Goal: Find contact information: Find contact information

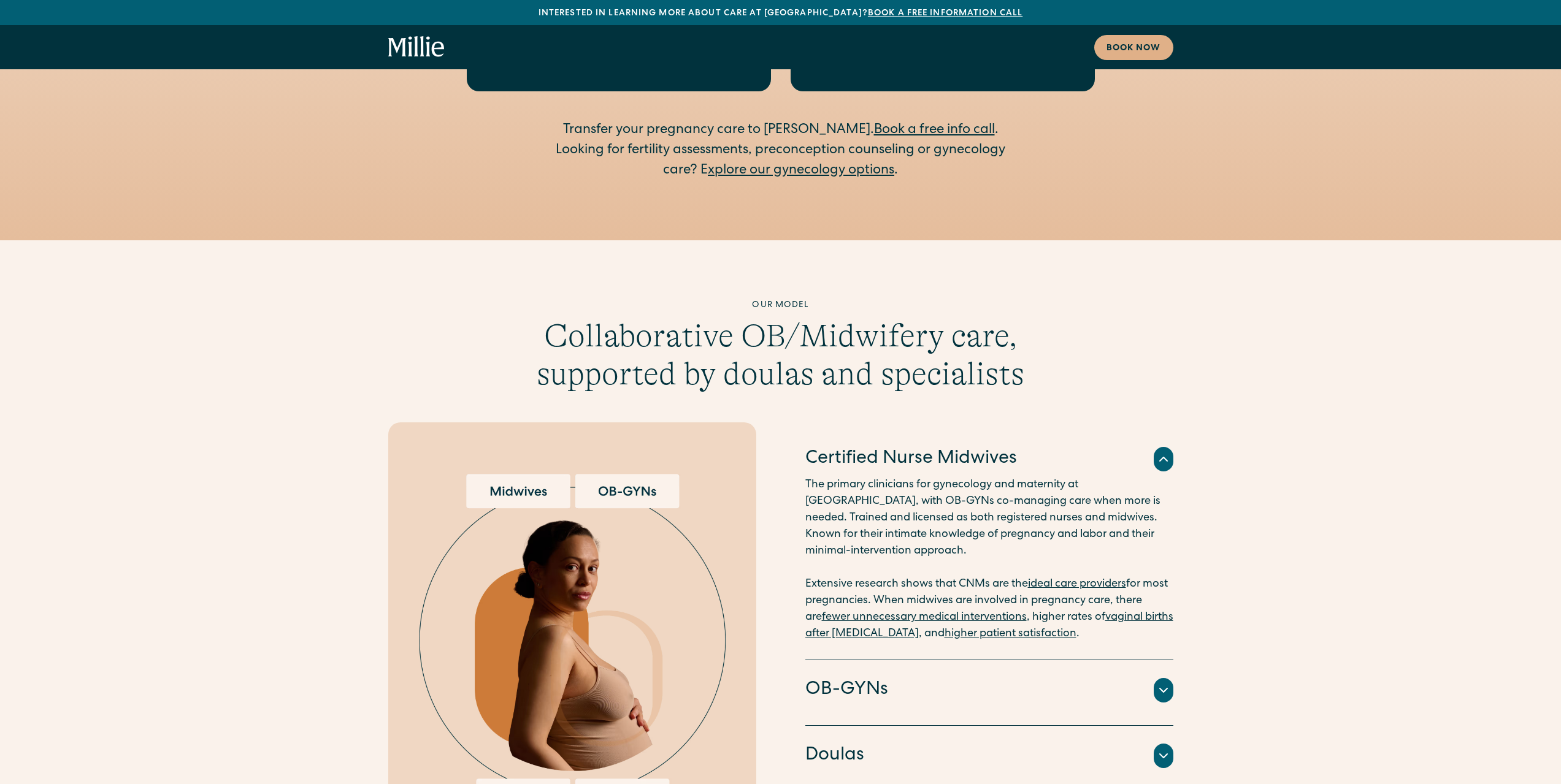
scroll to position [2942, 0]
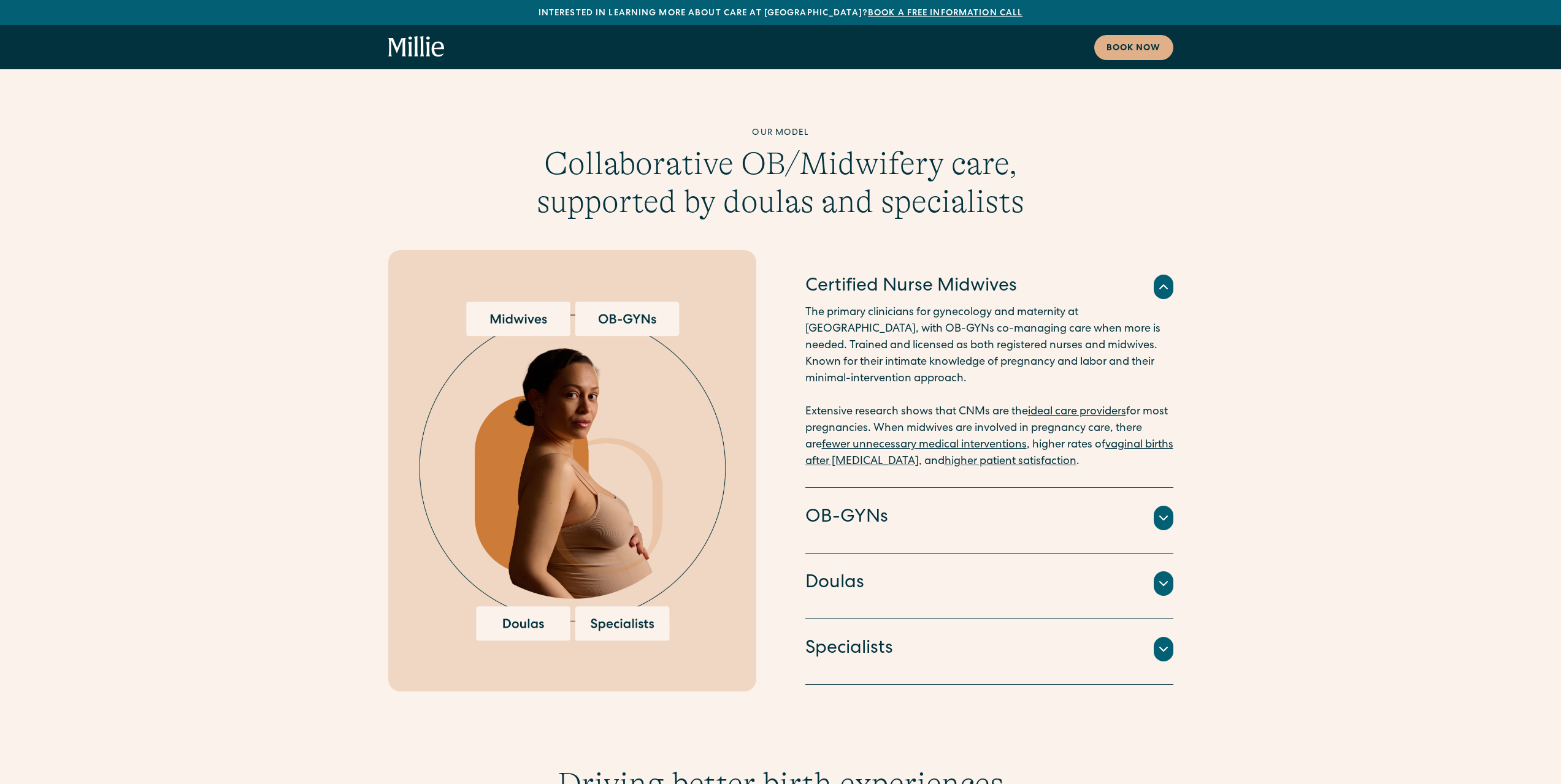
click at [969, 505] on div "OB-GYNs" at bounding box center [989, 518] width 368 height 26
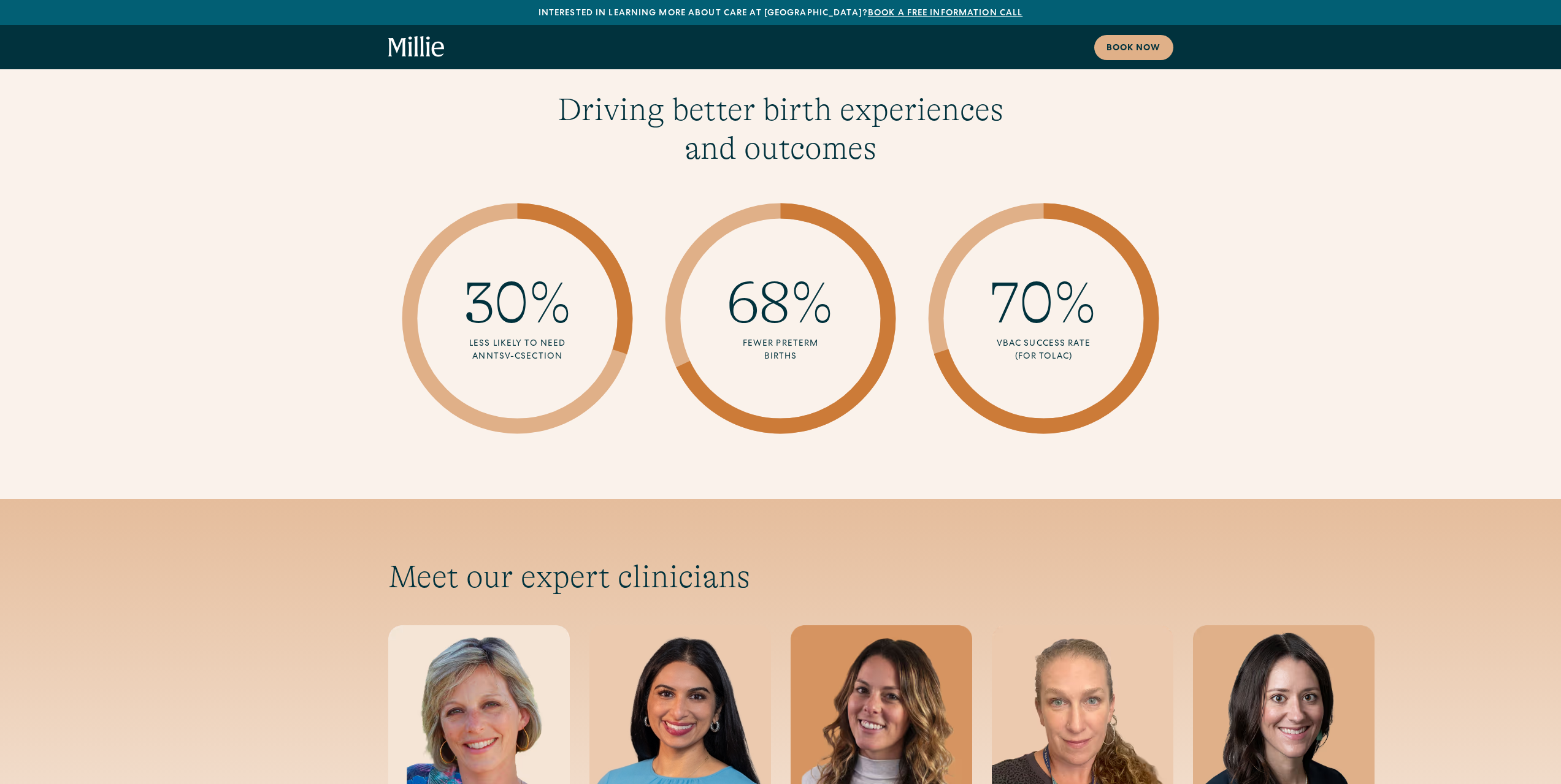
scroll to position [3800, 0]
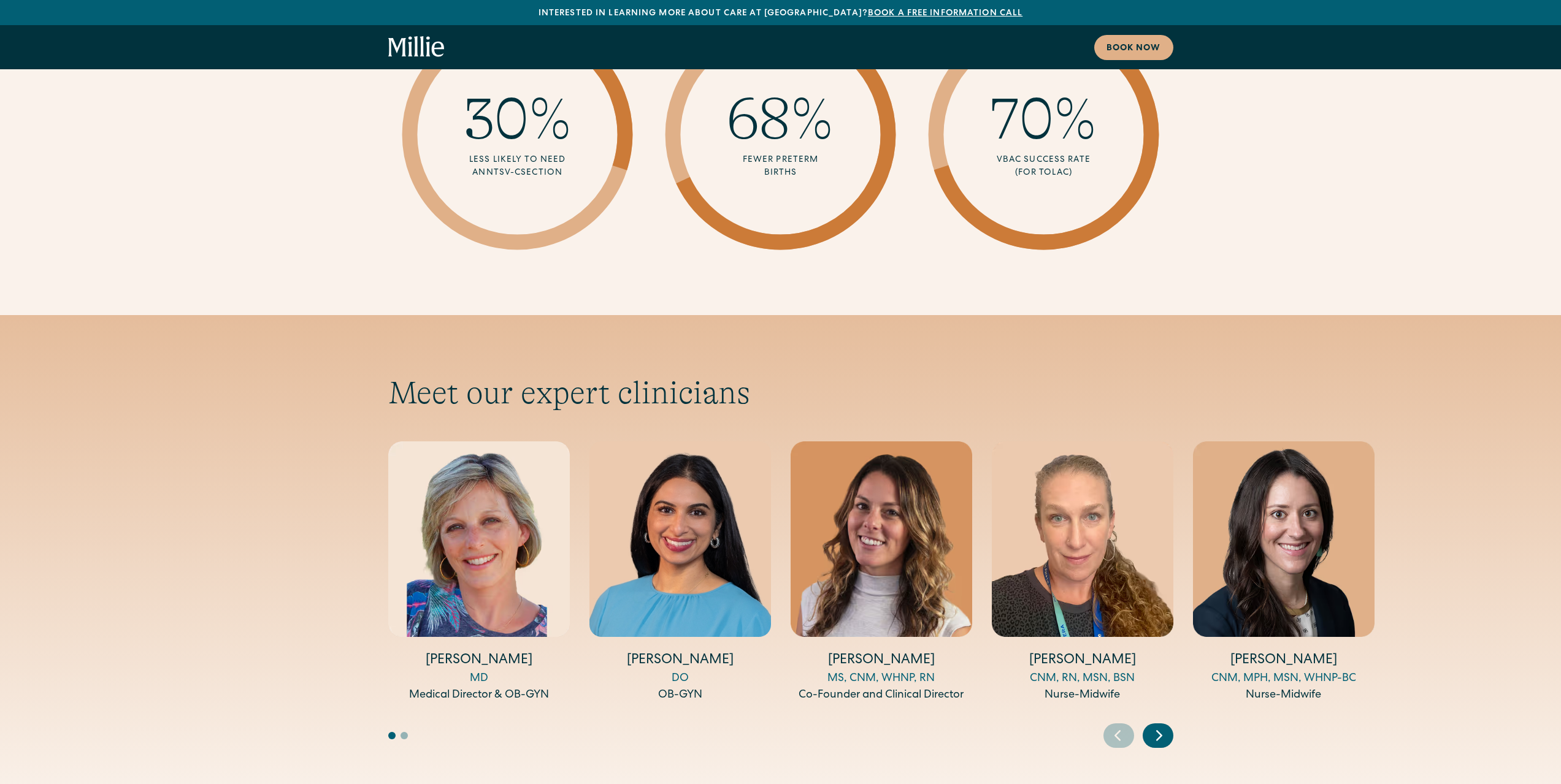
click at [1151, 726] on icon "Next slide" at bounding box center [1159, 735] width 18 height 19
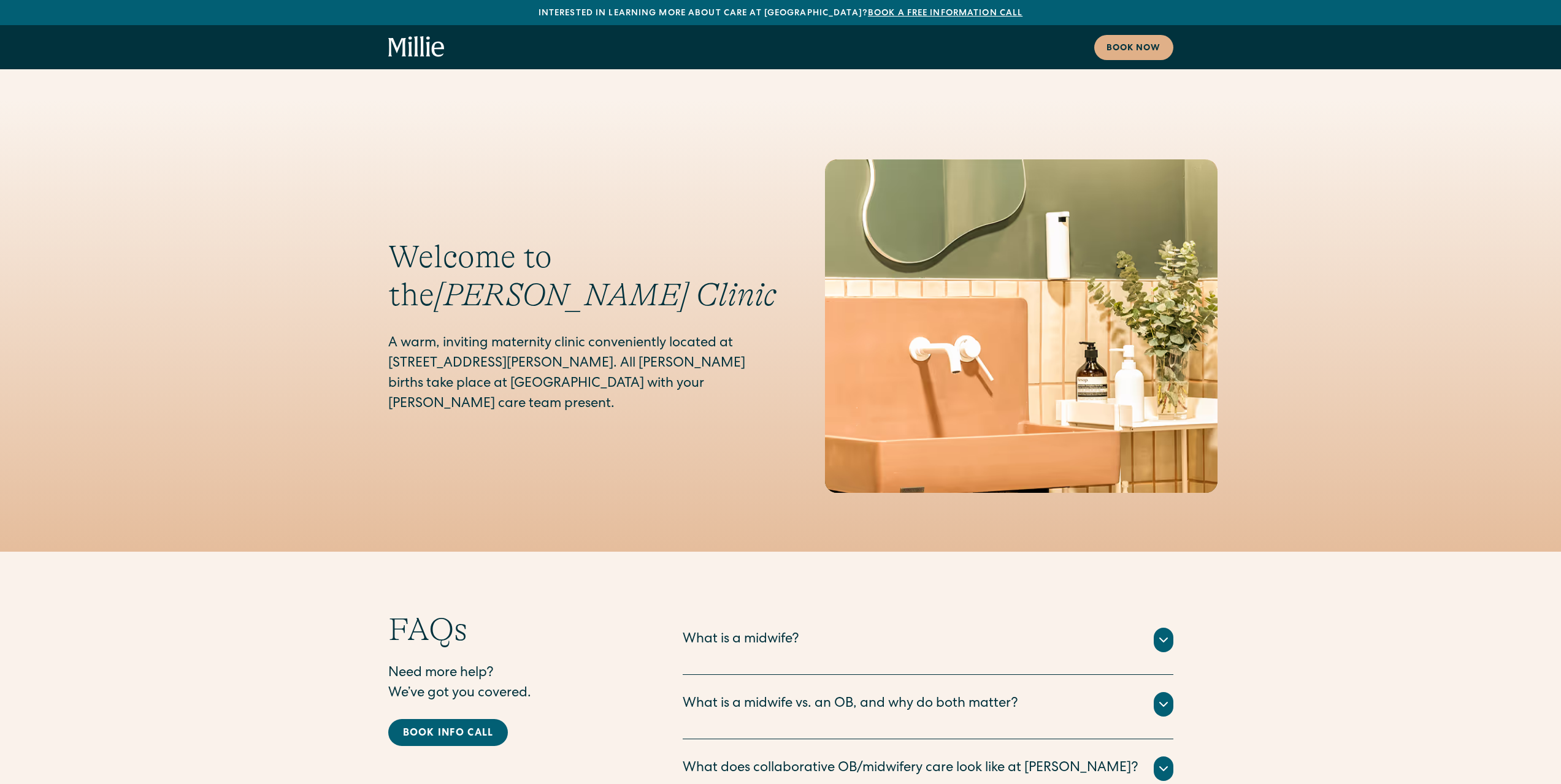
scroll to position [5762, 0]
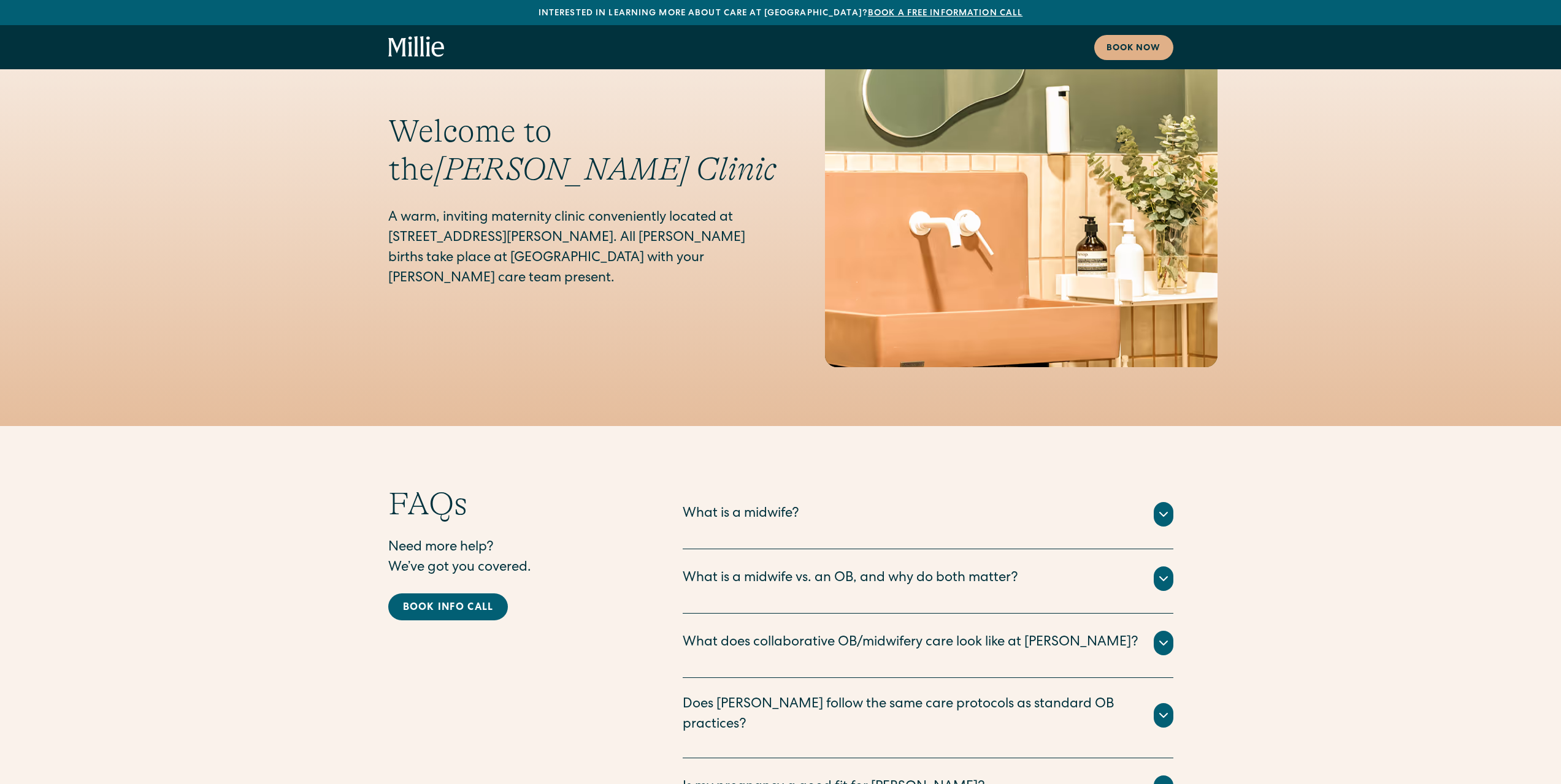
click at [753, 485] on div "What is a midwife? There are many types of midwives, but at Millie, we employ C…" at bounding box center [928, 517] width 490 height 64
click at [766, 527] on div "There are many types of midwives, but at Millie, we employ Certified Nurse Midw…" at bounding box center [928, 529] width 490 height 5
click at [783, 505] on div "What is a midwife?" at bounding box center [741, 515] width 117 height 20
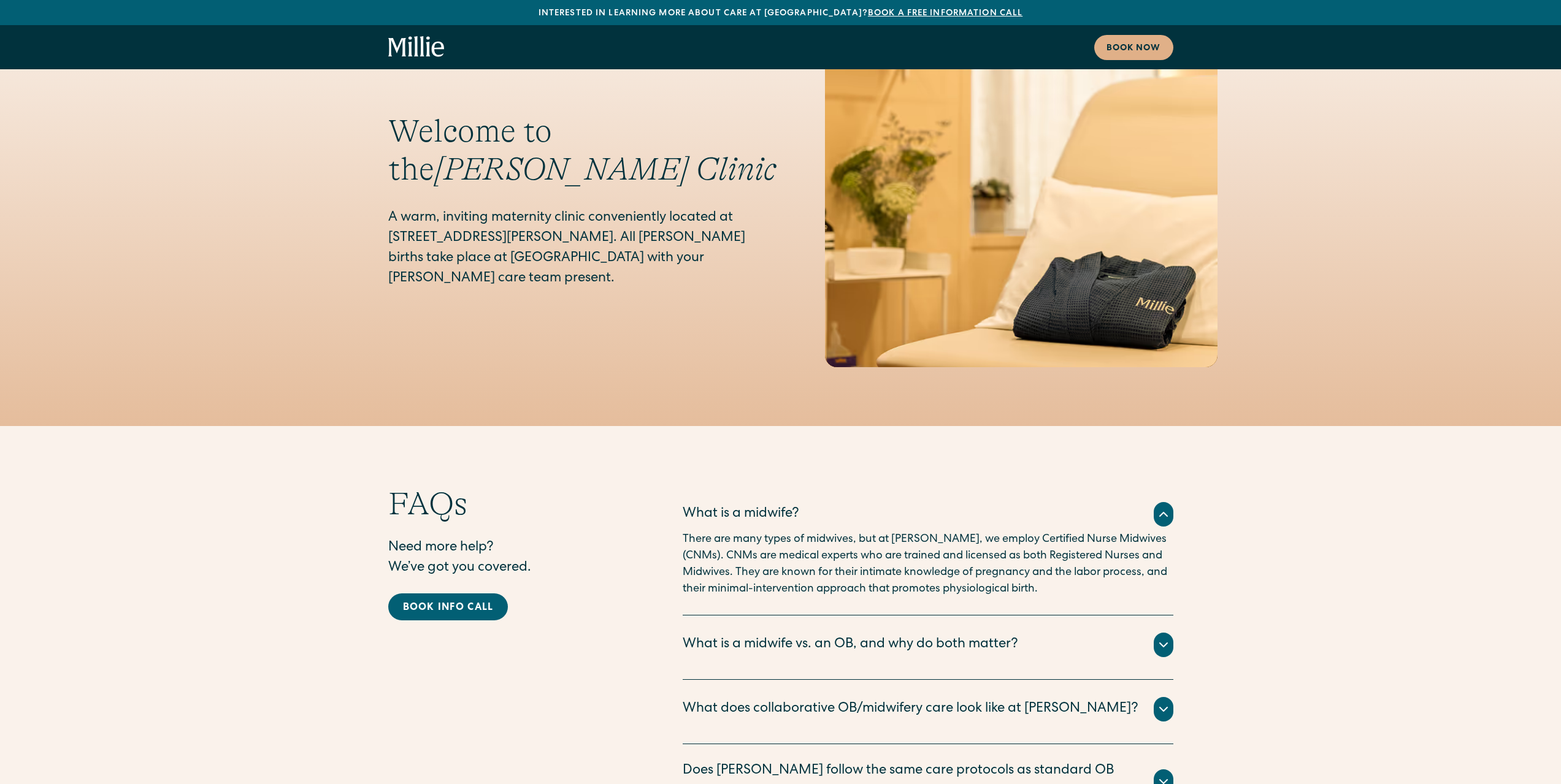
click at [957, 635] on div "What is a midwife vs. an OB, and why do both matter?" at bounding box center [850, 645] width 335 height 20
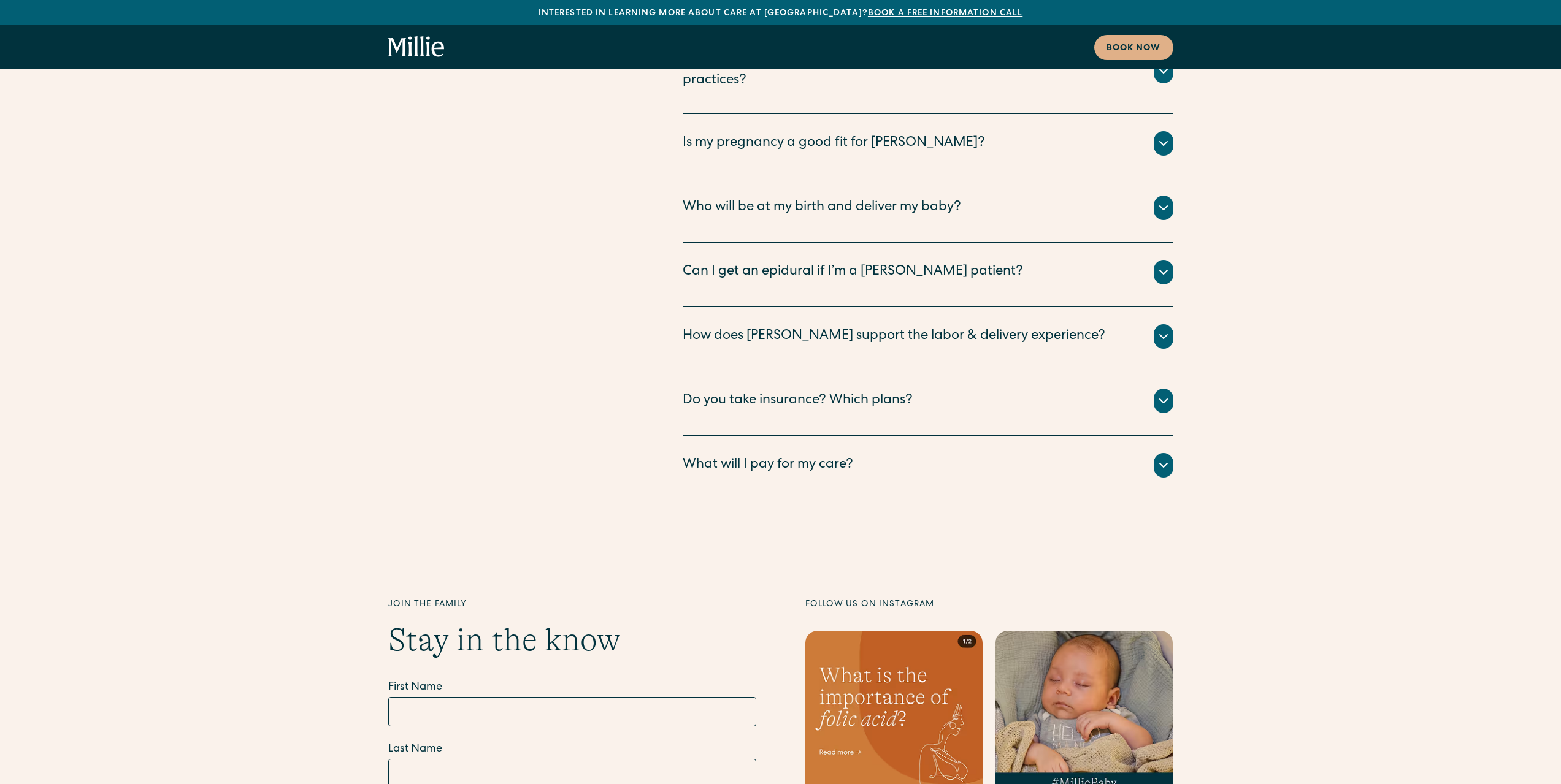
scroll to position [6927, 0]
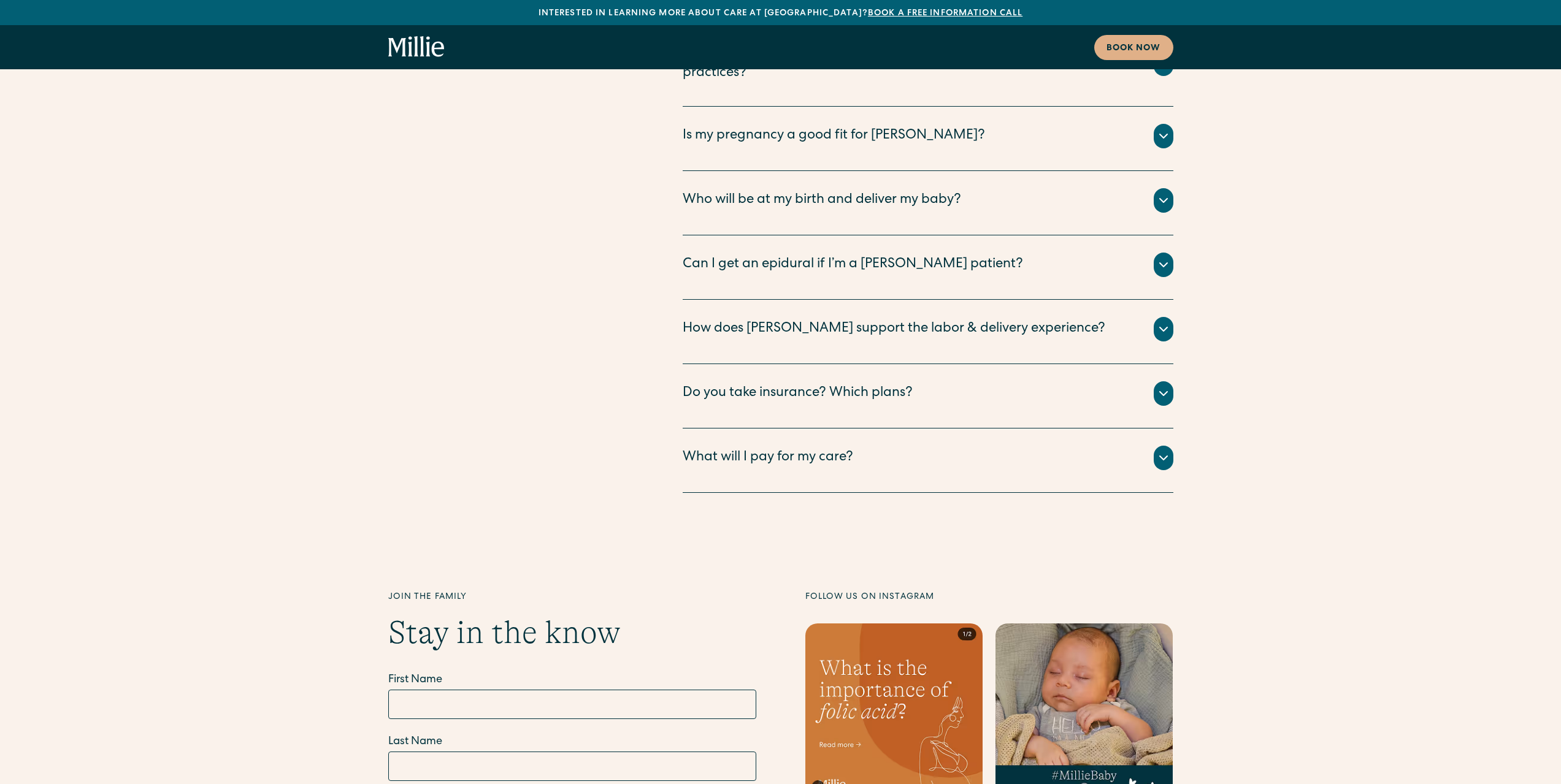
click at [903, 446] on div "What will I pay for my care?" at bounding box center [928, 458] width 490 height 24
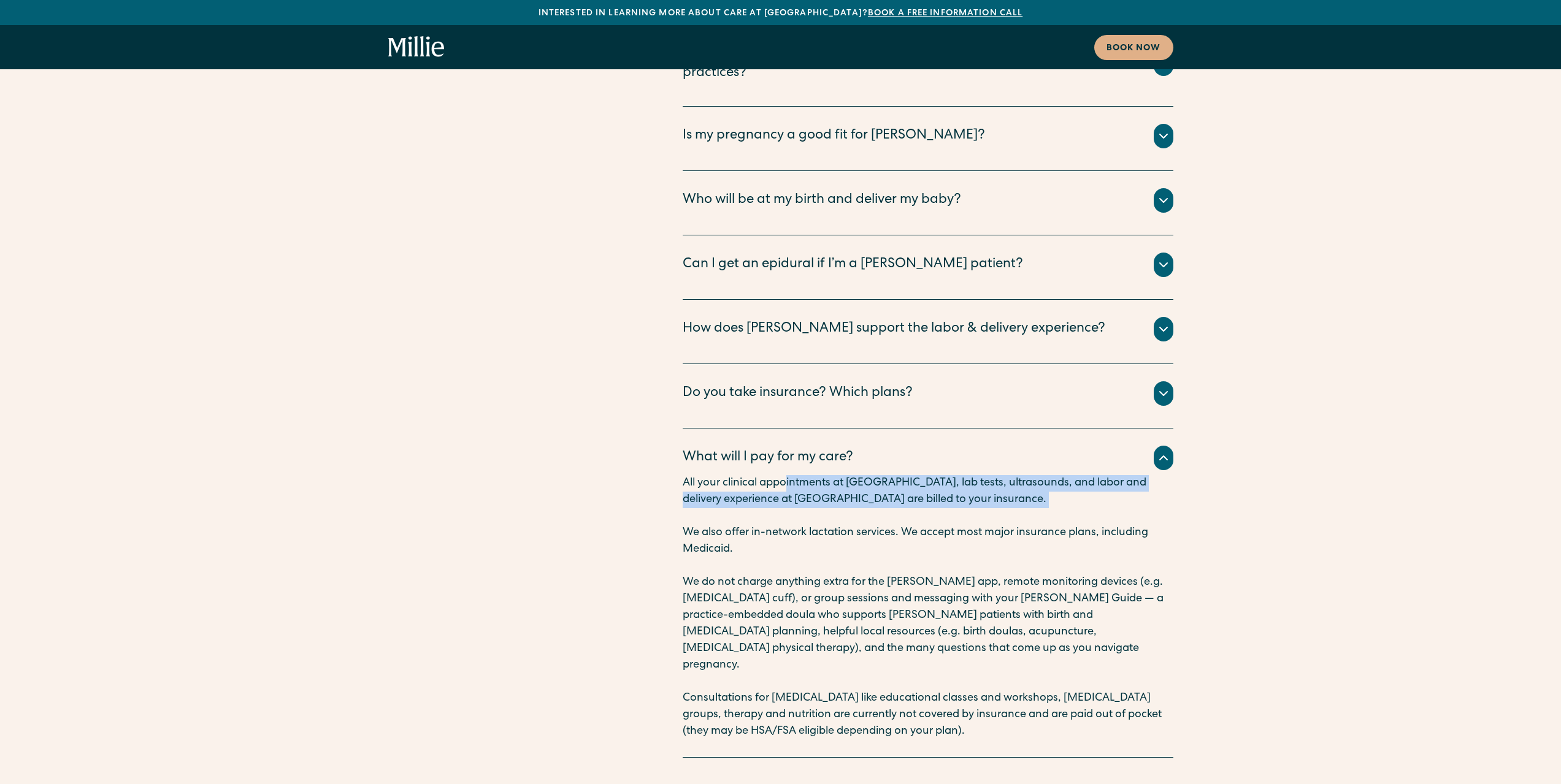
drag, startPoint x: 787, startPoint y: 344, endPoint x: 1175, endPoint y: 372, distance: 389.0
click at [1175, 372] on div "FAQs Need more help? We’ve got you covered. Book info call What is a midwife? T…" at bounding box center [780, 39] width 1561 height 1437
click at [1030, 475] on p "All your clinical appointments at Millie, lab tests, ultrasounds, and labor and…" at bounding box center [928, 491] width 490 height 33
drag, startPoint x: 838, startPoint y: 350, endPoint x: 993, endPoint y: 347, distance: 155.0
click at [993, 475] on p "All your clinical appointments at Millie, lab tests, ultrasounds, and labor and…" at bounding box center [928, 491] width 490 height 33
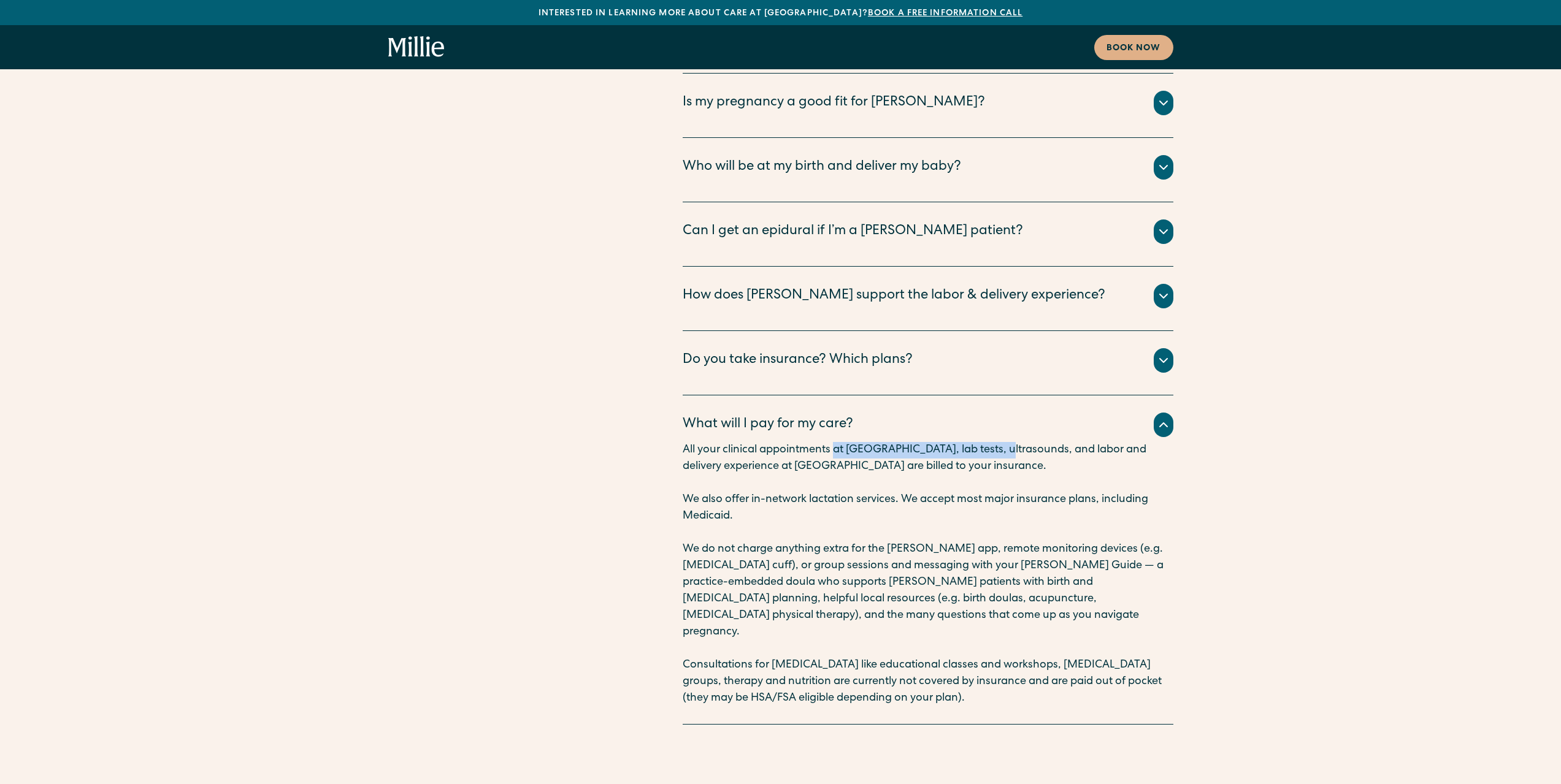
scroll to position [6988, 0]
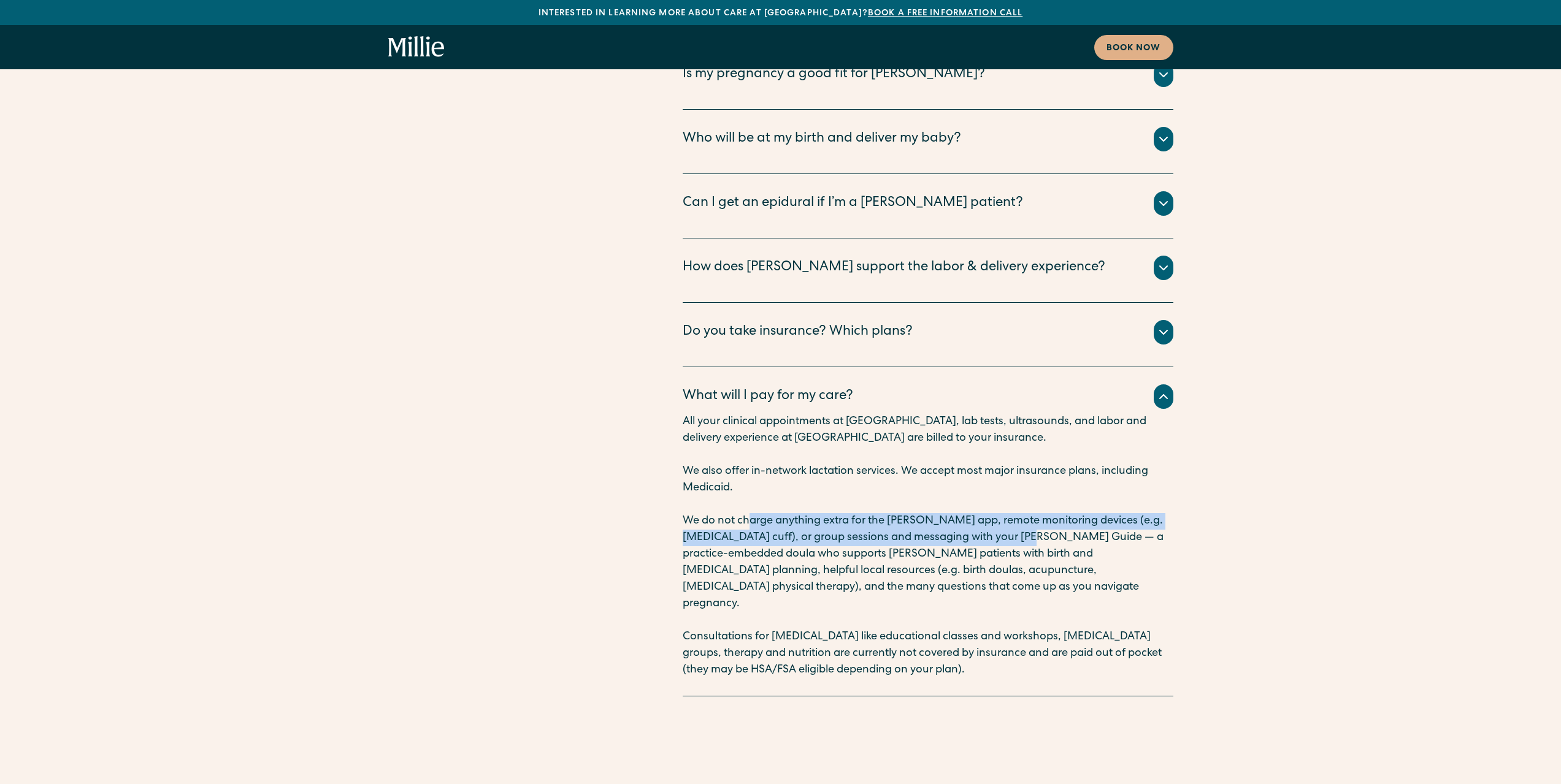
drag, startPoint x: 750, startPoint y: 381, endPoint x: 1032, endPoint y: 412, distance: 283.7
click at [1029, 513] on p "We do not charge anything extra for the Millie app, remote monitoring devices (…" at bounding box center [928, 563] width 490 height 99
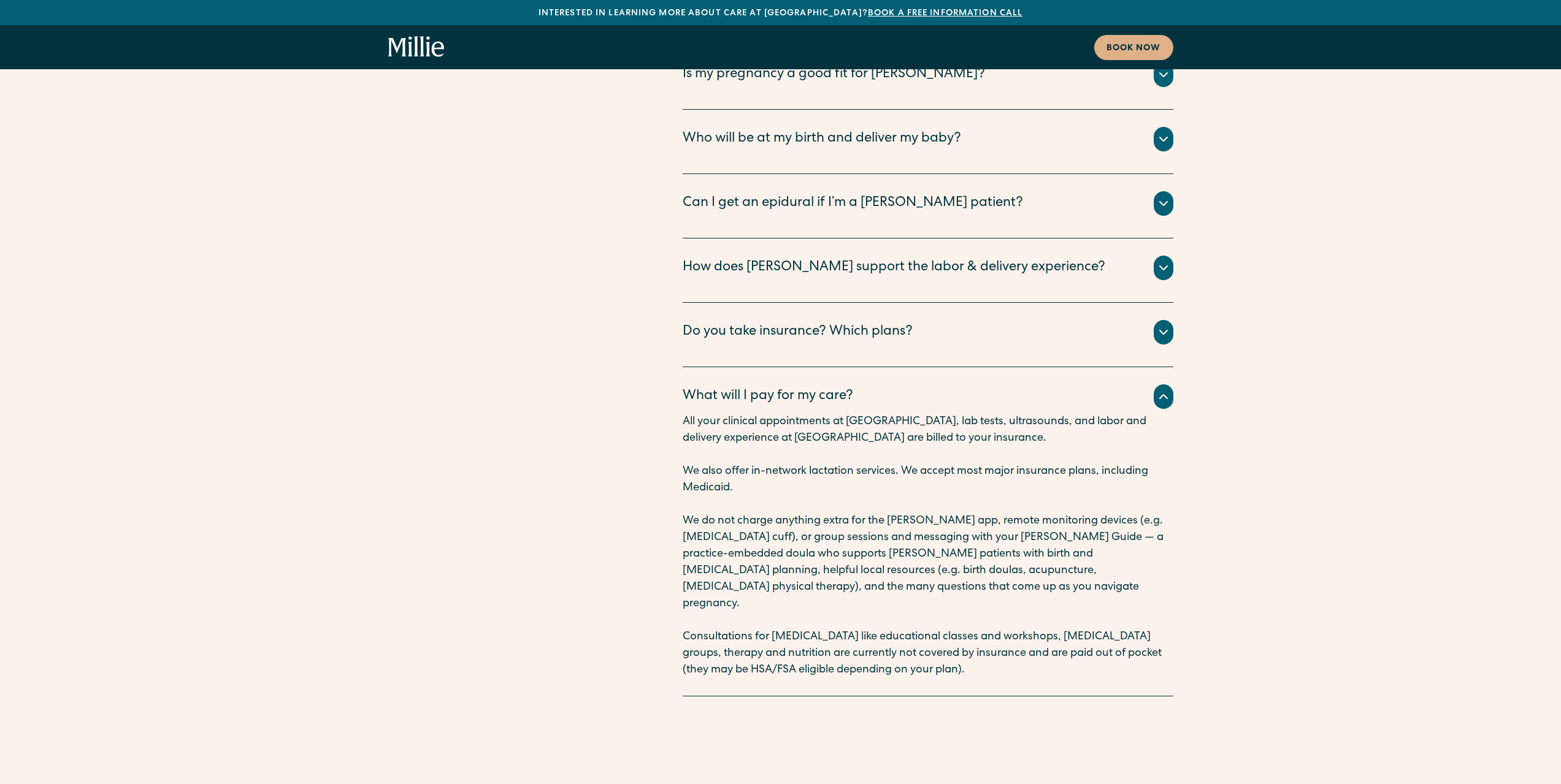
click at [1039, 513] on p "We do not charge anything extra for the Millie app, remote monitoring devices (…" at bounding box center [928, 563] width 490 height 99
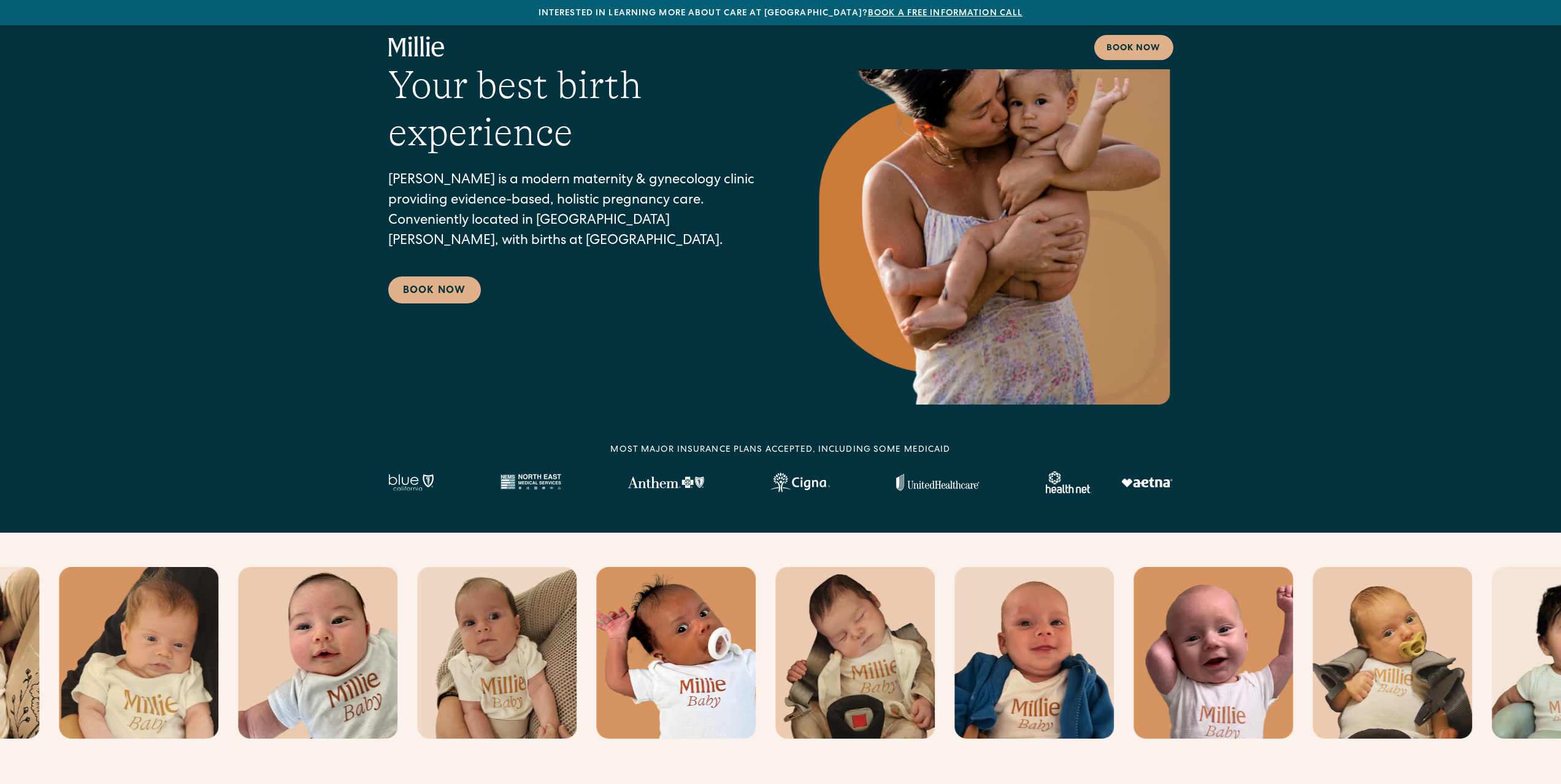
scroll to position [0, 0]
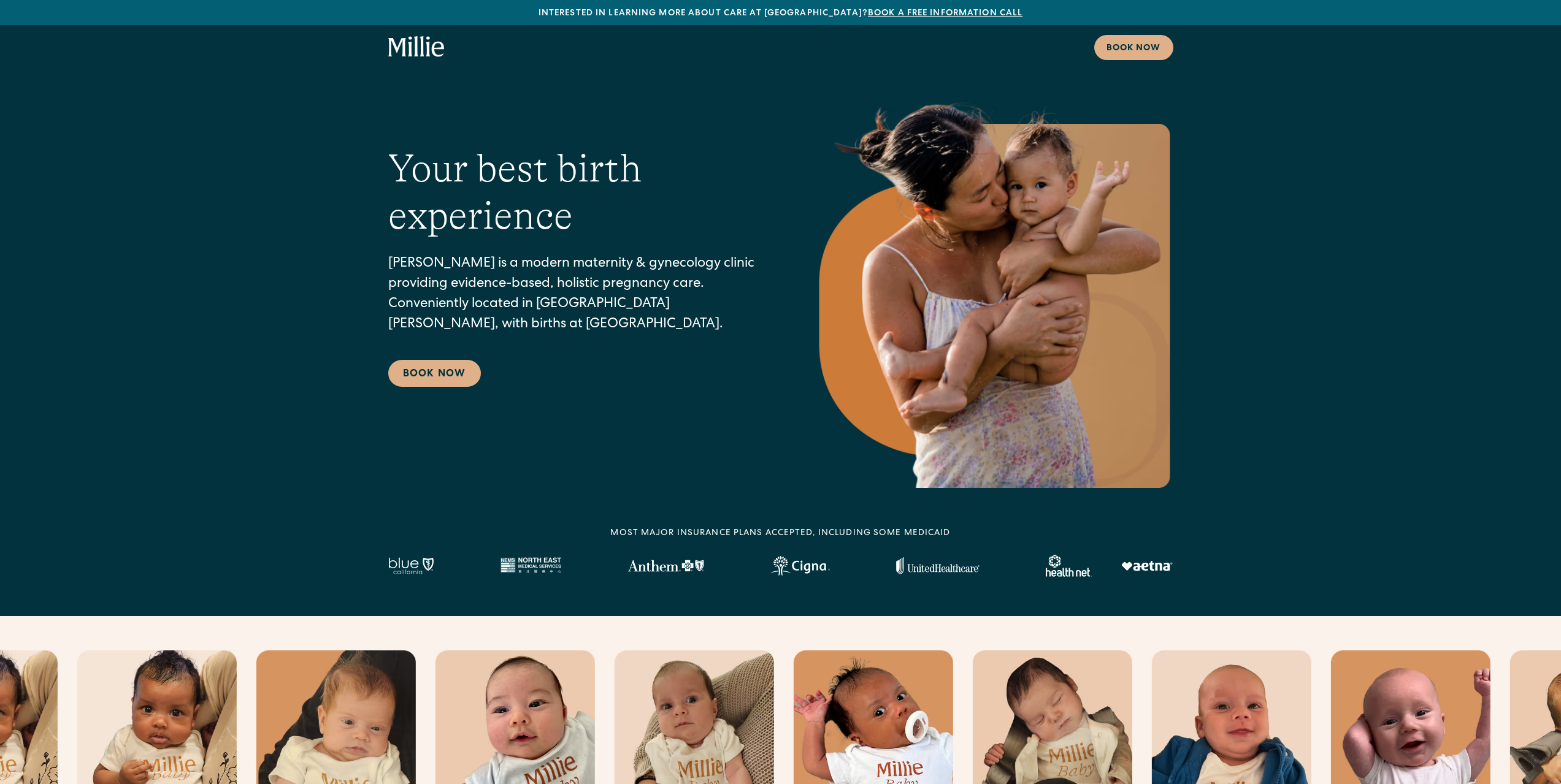
click at [409, 52] on icon "home" at bounding box center [410, 46] width 5 height 20
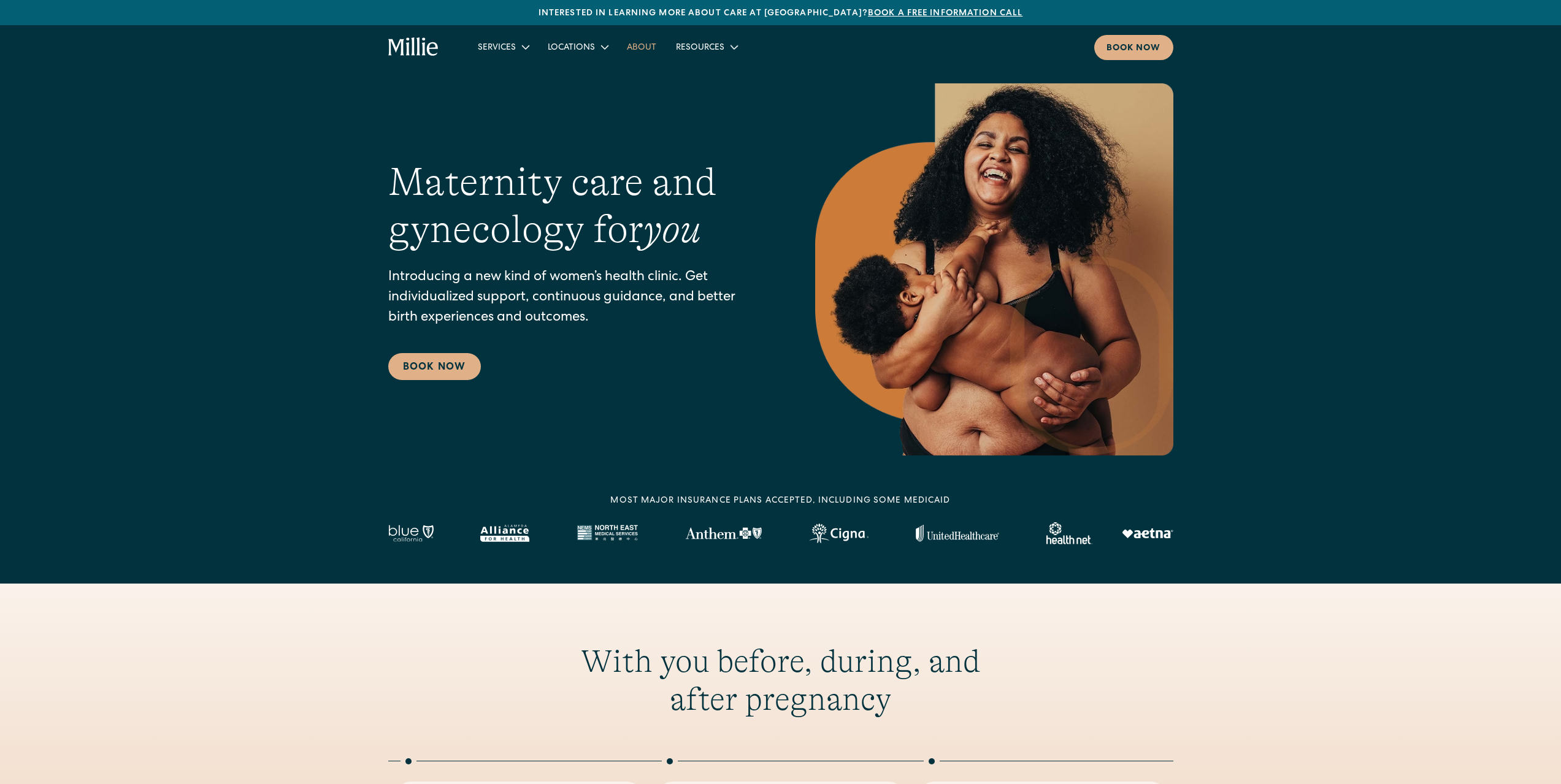
click at [645, 45] on link "About" at bounding box center [642, 47] width 49 height 20
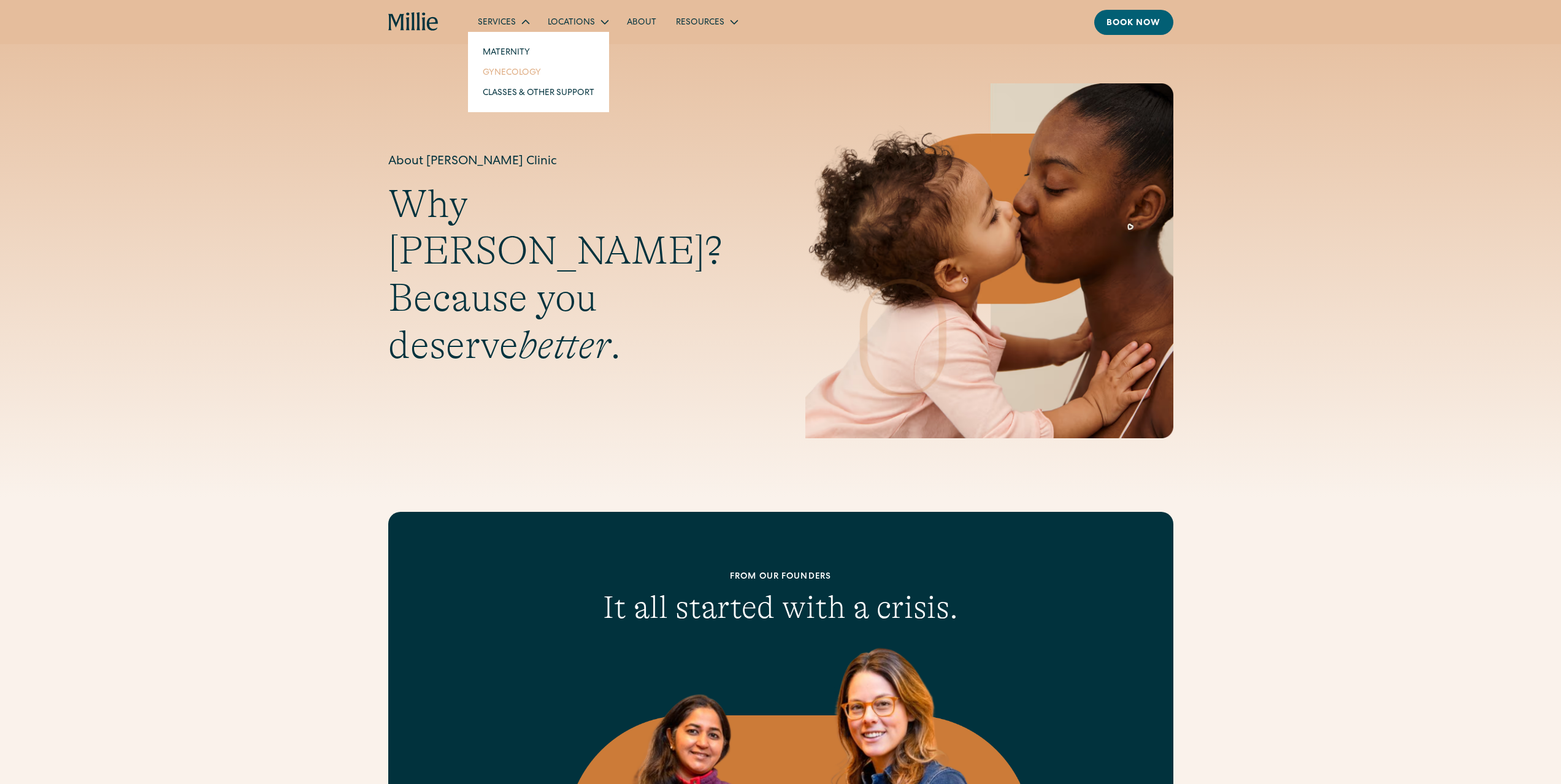
click at [514, 78] on link "Gynecology" at bounding box center [538, 72] width 131 height 20
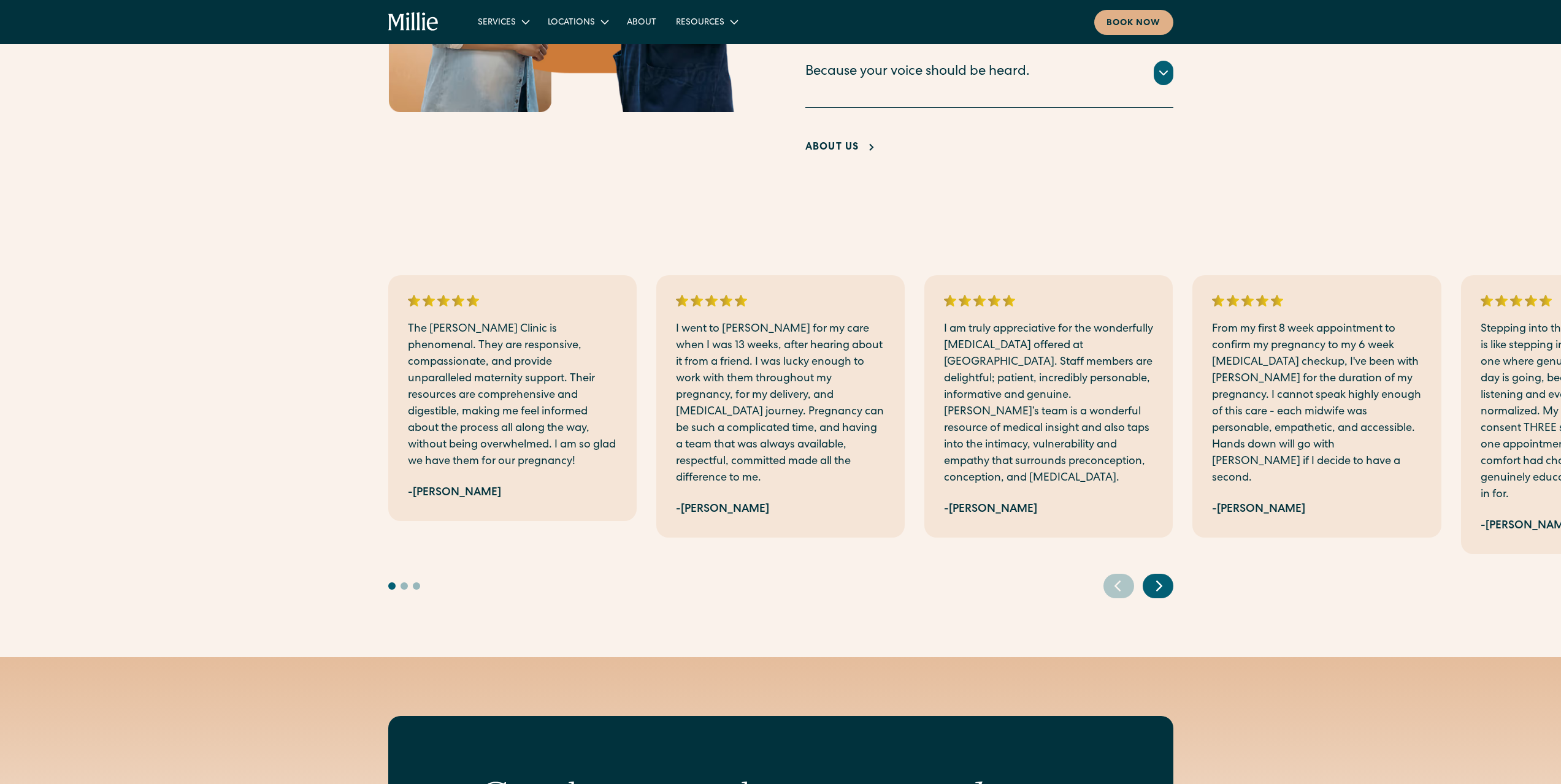
scroll to position [1594, 0]
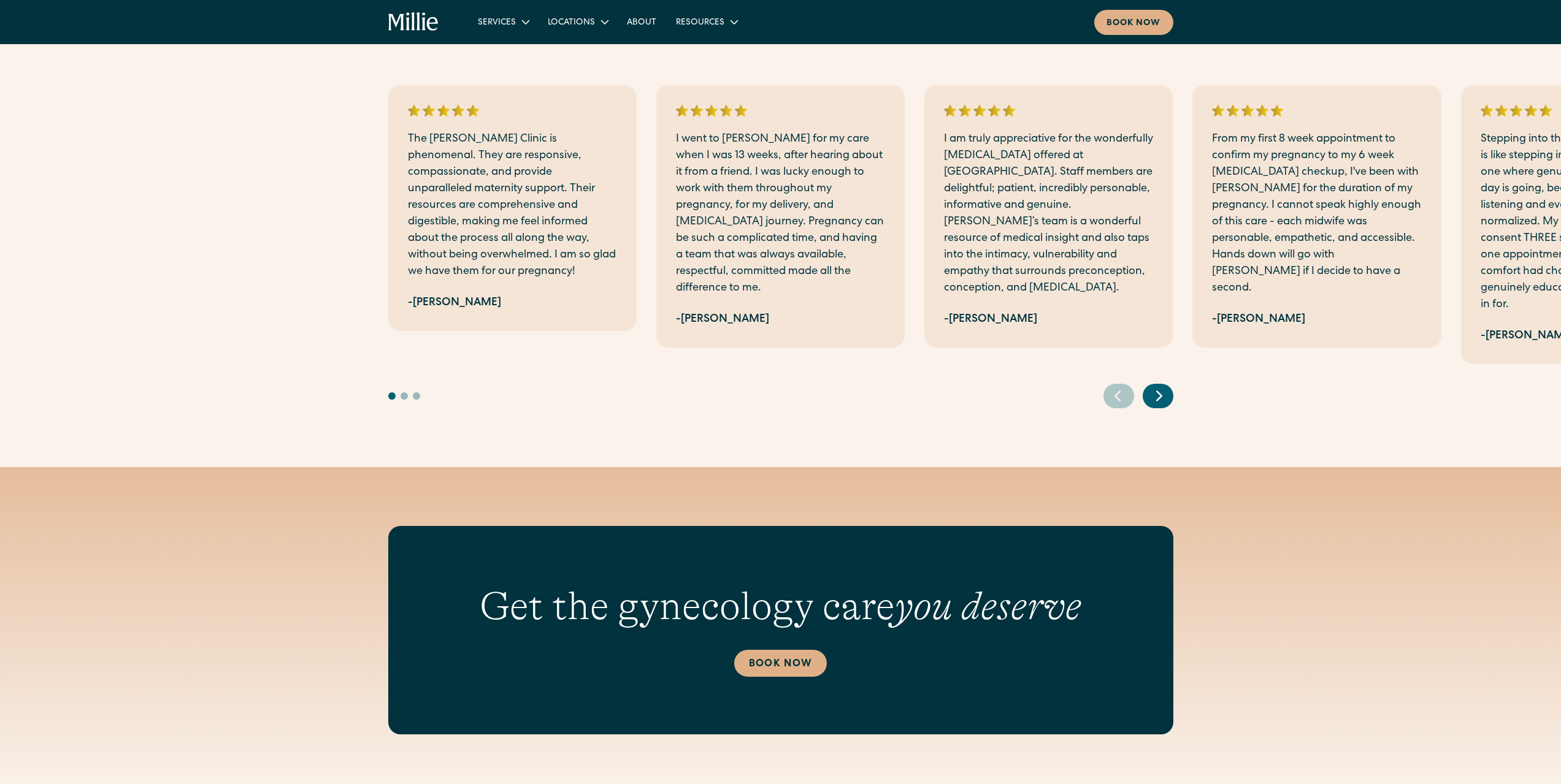
click at [1152, 386] on icon "Next slide" at bounding box center [1159, 395] width 18 height 19
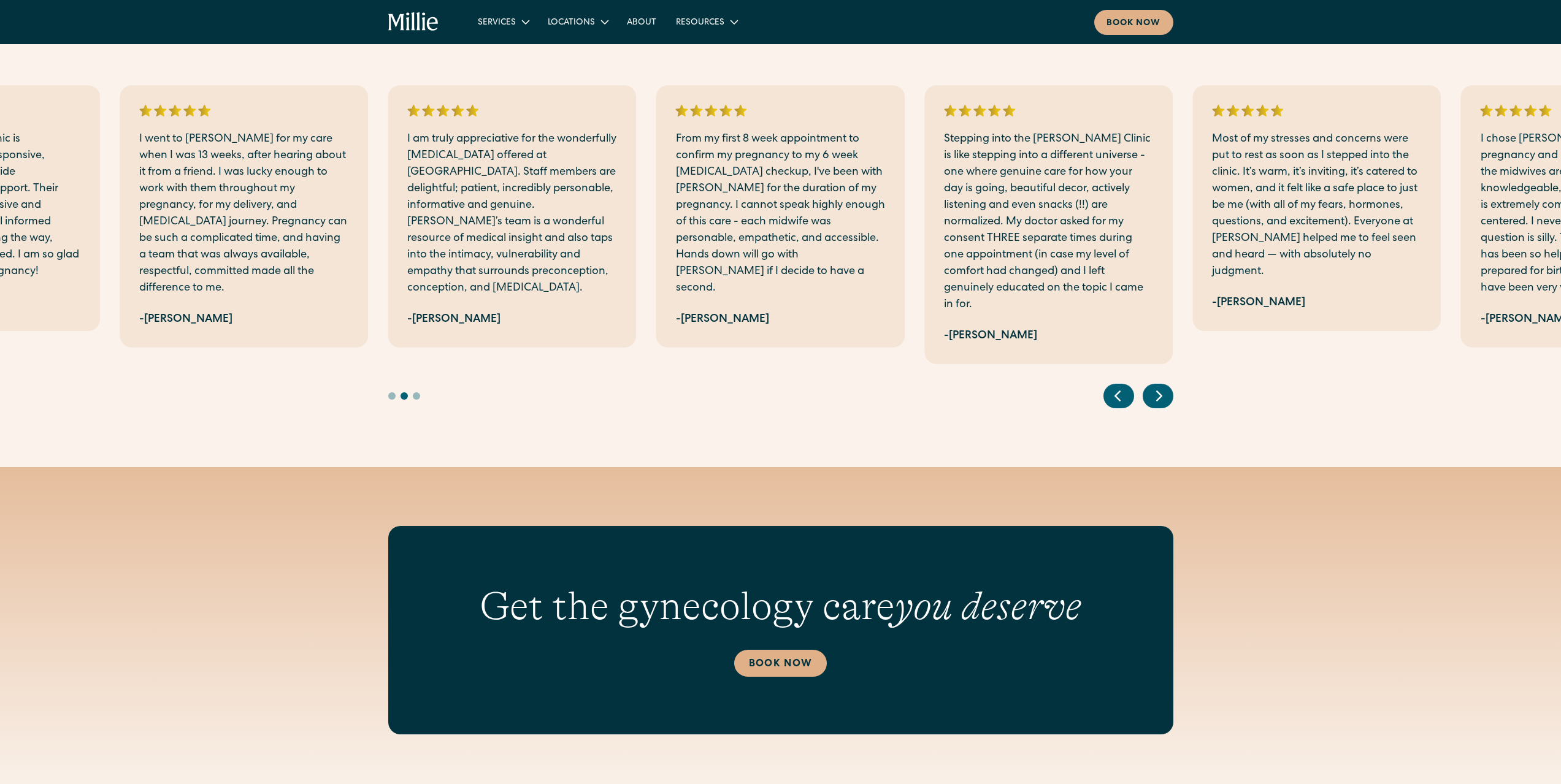
click at [1153, 384] on div "Next slide" at bounding box center [1158, 396] width 31 height 24
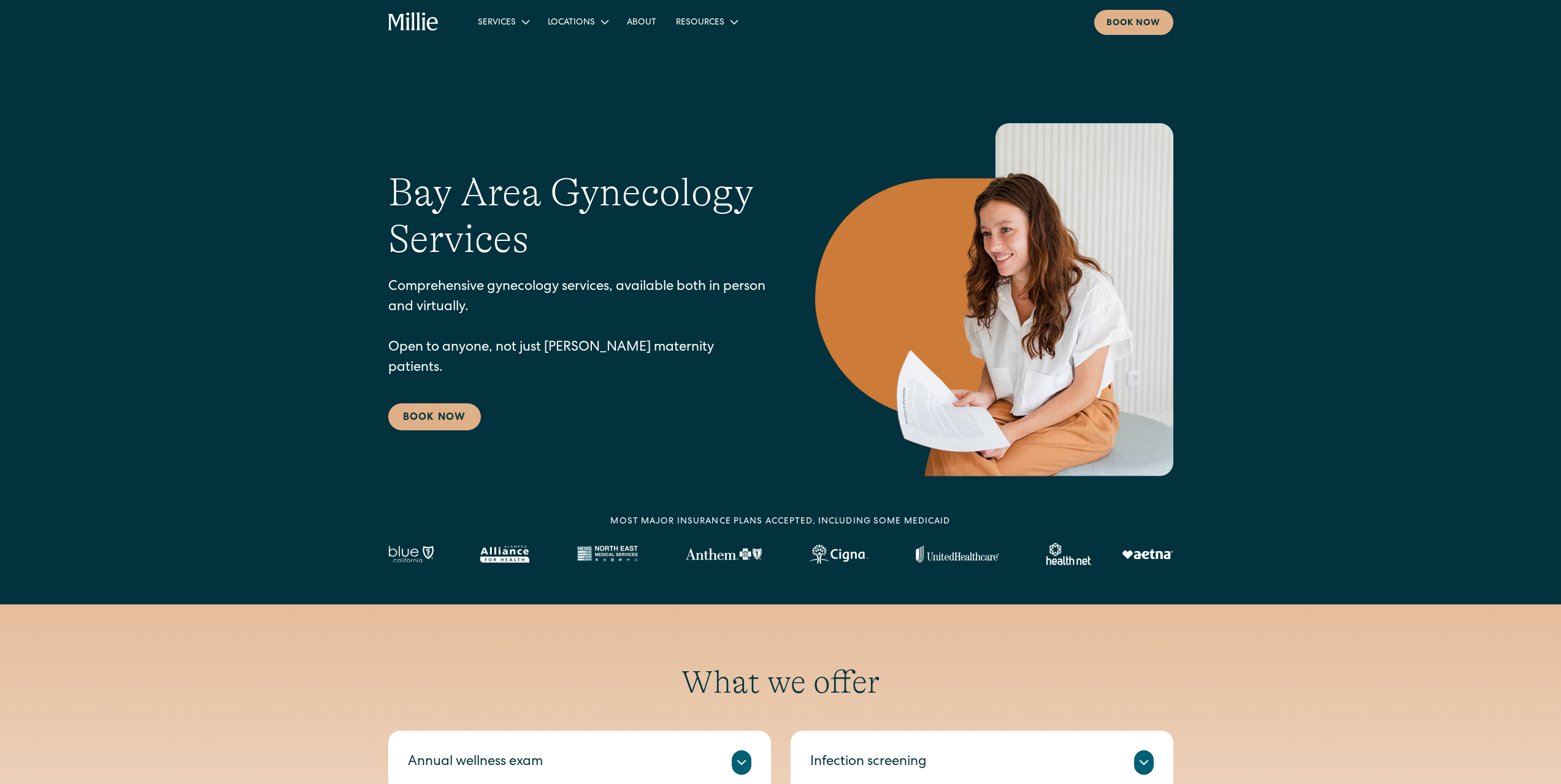
scroll to position [0, 0]
click at [580, 67] on link "[GEOGRAPHIC_DATA]" at bounding box center [596, 72] width 105 height 20
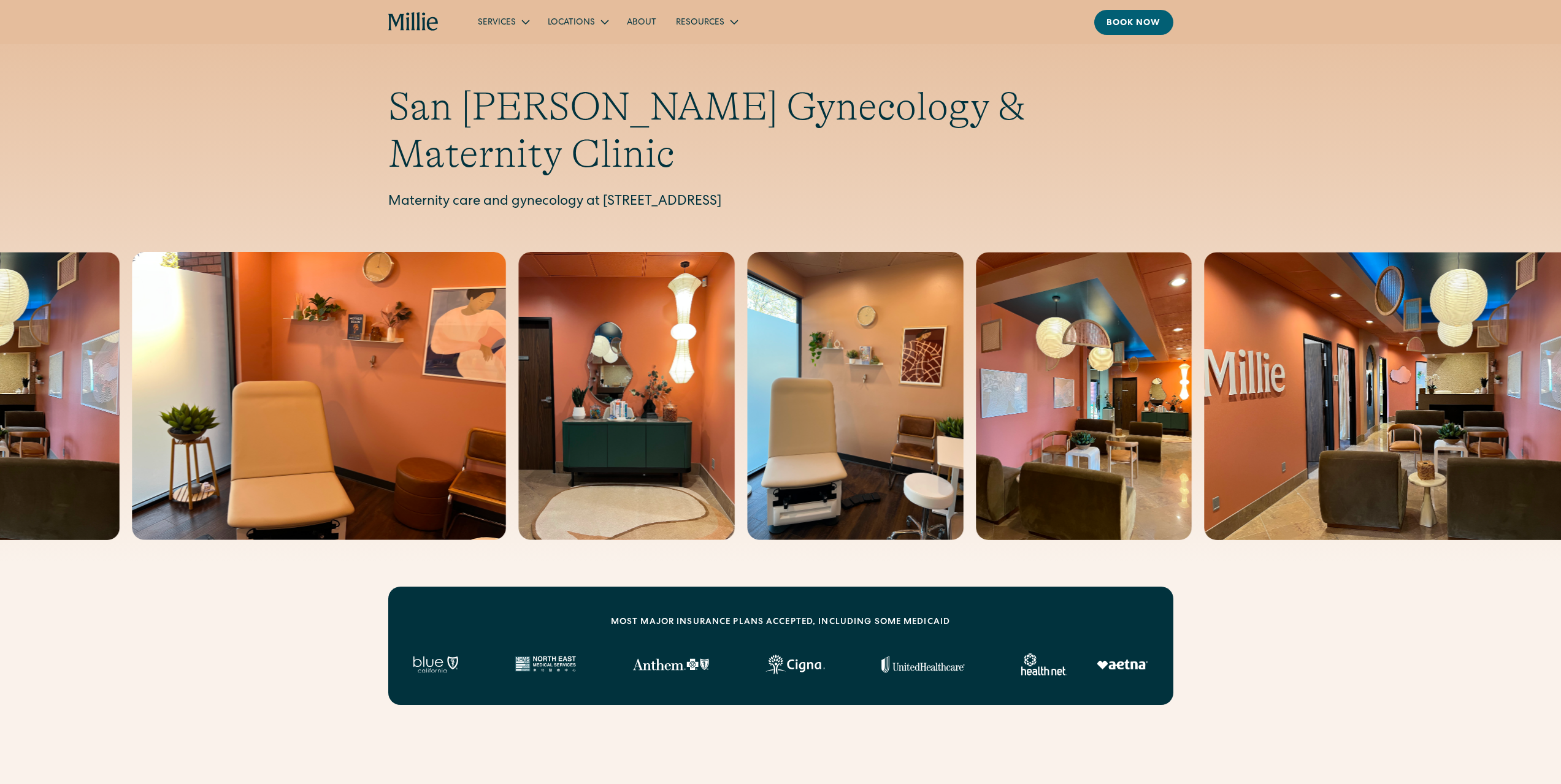
drag, startPoint x: 603, startPoint y: 148, endPoint x: 906, endPoint y: 157, distance: 303.1
click at [906, 192] on p "Maternity care and gynecology at [STREET_ADDRESS]" at bounding box center [780, 202] width 785 height 20
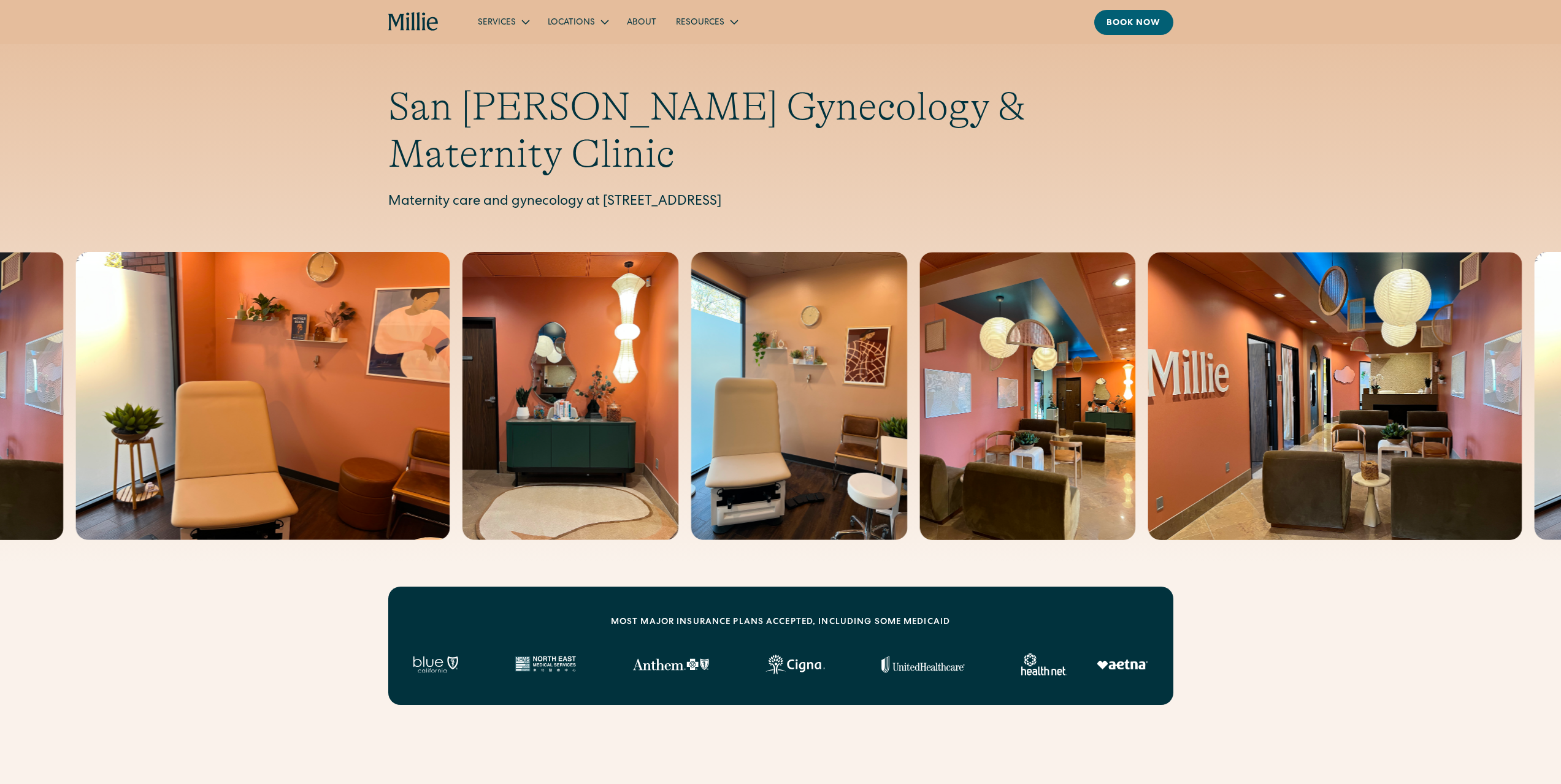
copy p "[STREET_ADDRESS]"
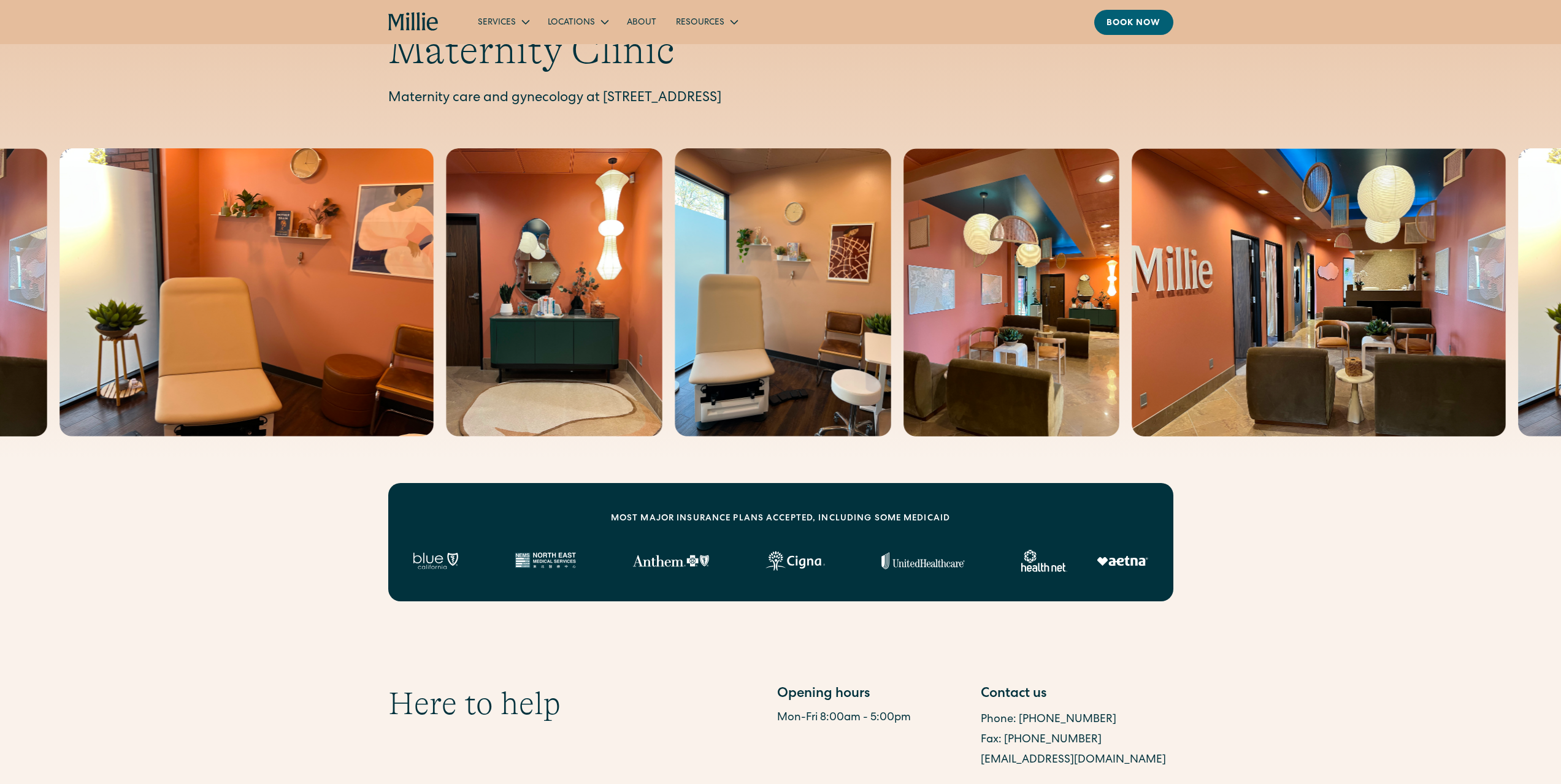
scroll to position [306, 0]
